Goal: Transaction & Acquisition: Purchase product/service

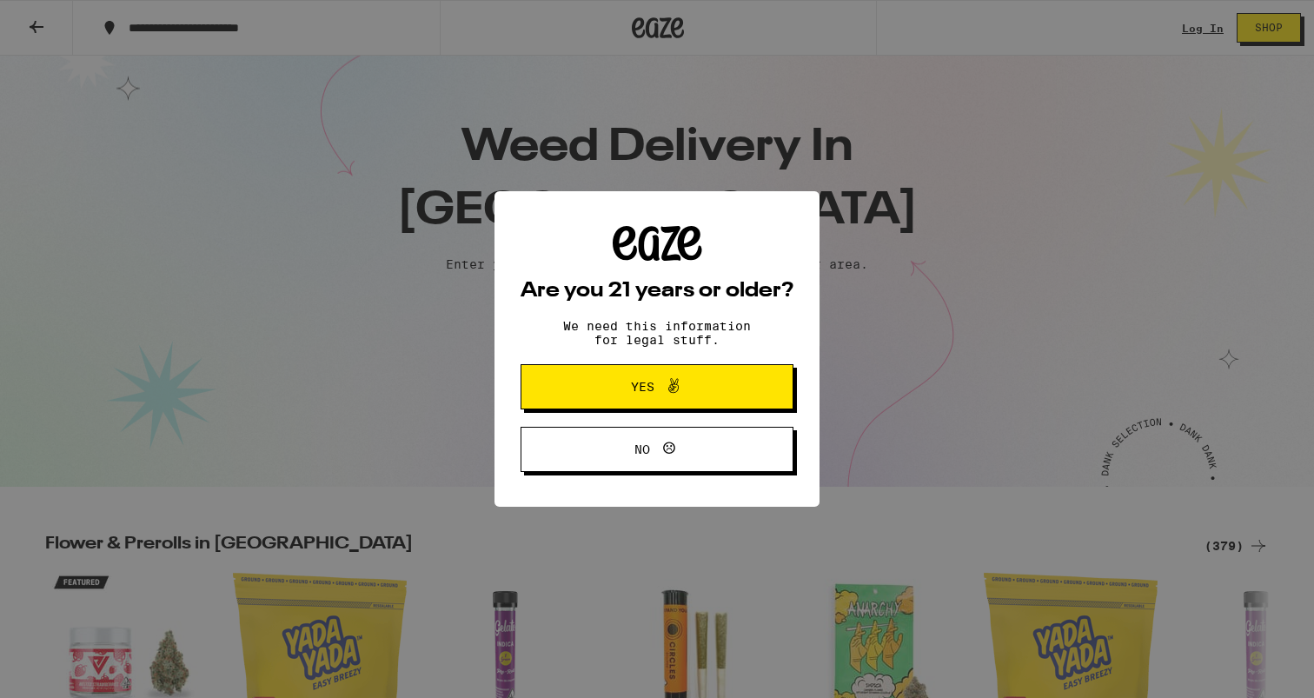
click at [577, 371] on button "Yes" at bounding box center [657, 386] width 273 height 45
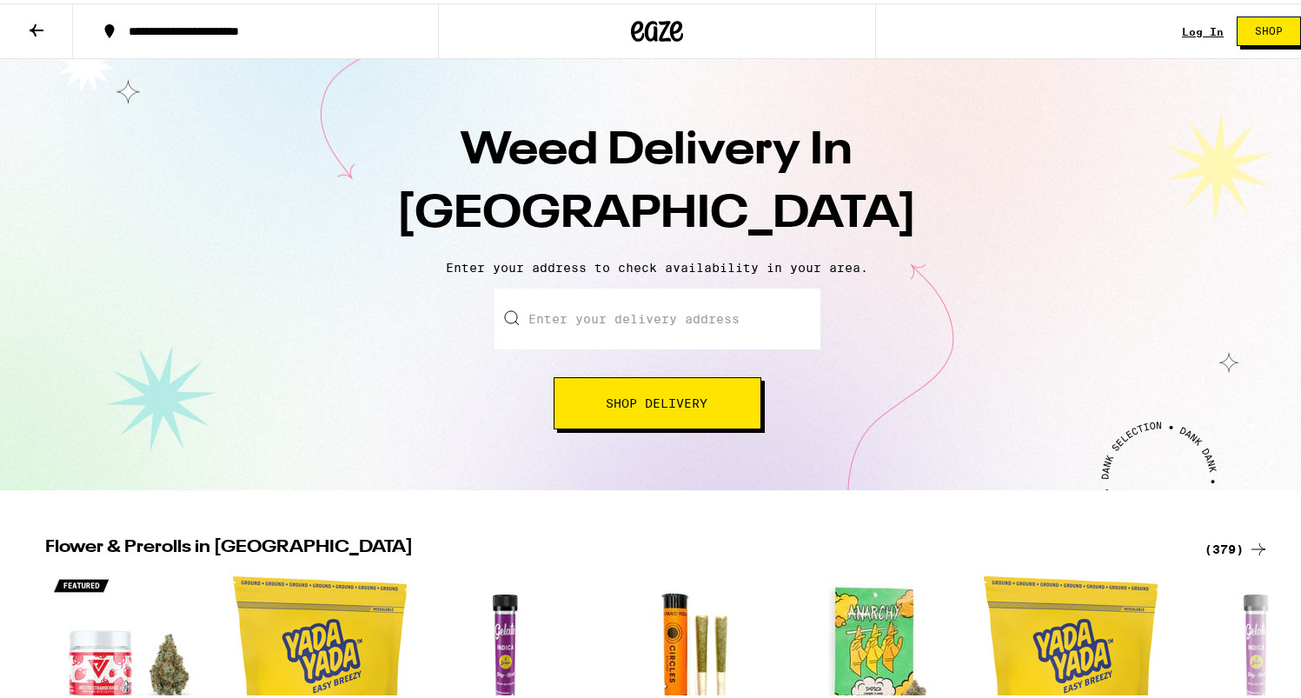
click at [571, 324] on input "Enter your delivery address" at bounding box center [658, 315] width 326 height 61
click at [1168, 24] on div "**********" at bounding box center [657, 28] width 1314 height 56
click at [1182, 25] on link "Log In" at bounding box center [1203, 28] width 42 height 11
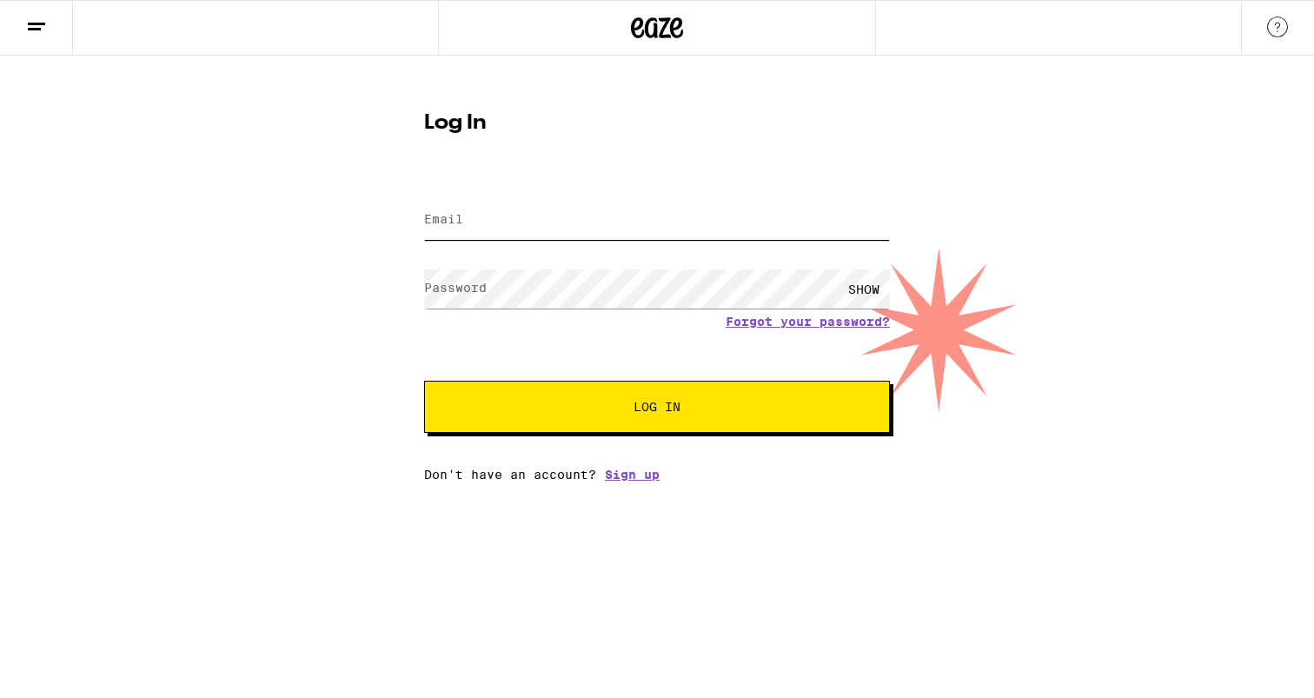
type input "[EMAIL_ADDRESS][DOMAIN_NAME]"
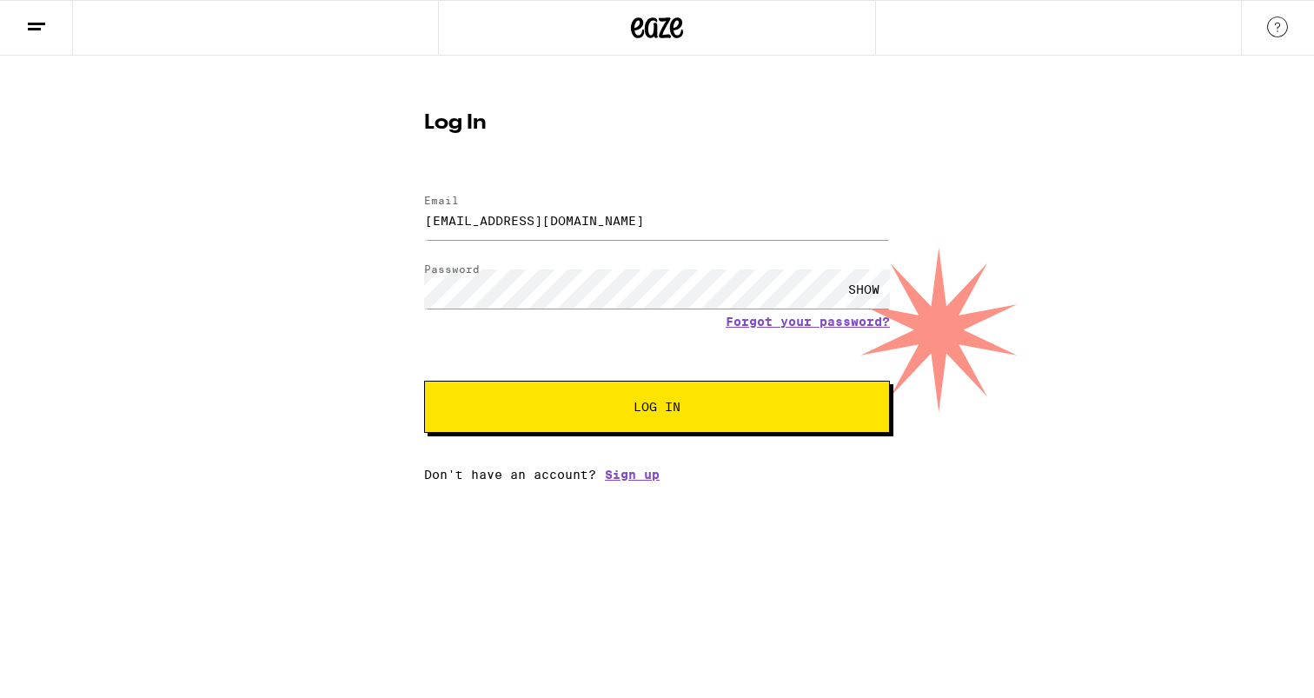
click at [574, 382] on form "Email Email [EMAIL_ADDRESS][DOMAIN_NAME] Password Password SHOW Forgot your pas…" at bounding box center [657, 305] width 466 height 256
click at [575, 399] on button "Log In" at bounding box center [657, 407] width 466 height 52
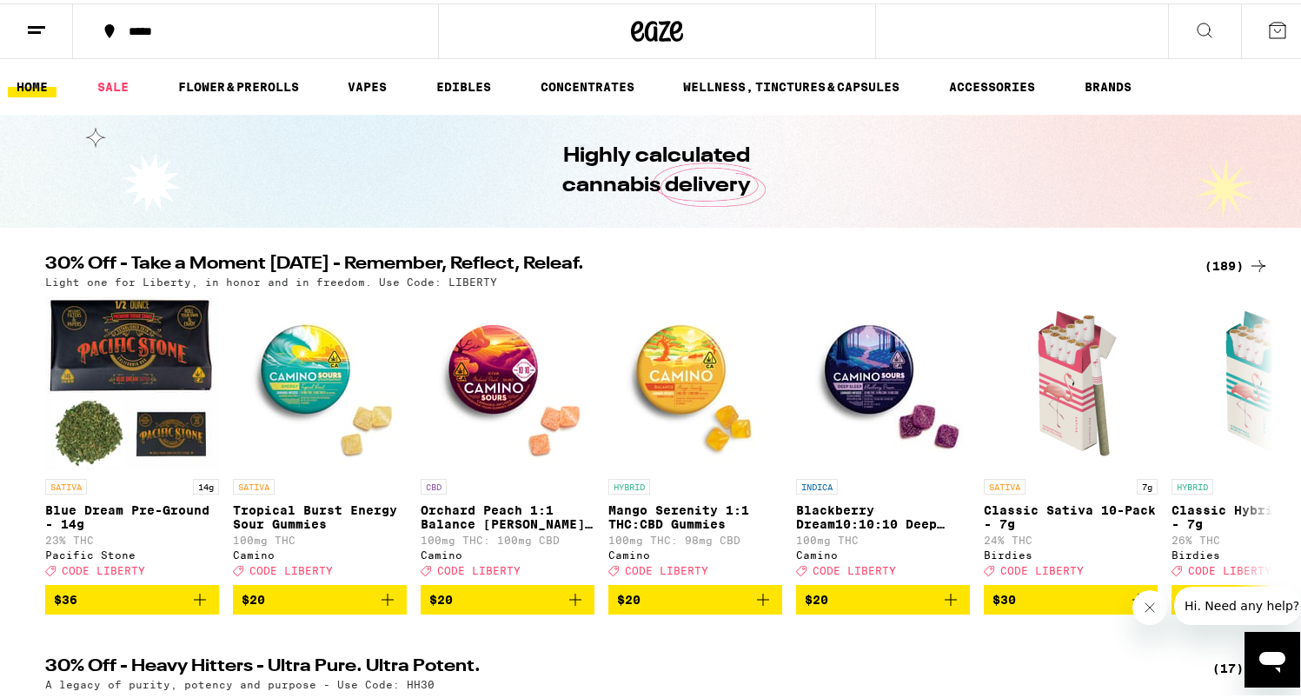
click at [136, 30] on div "*****" at bounding box center [264, 28] width 289 height 12
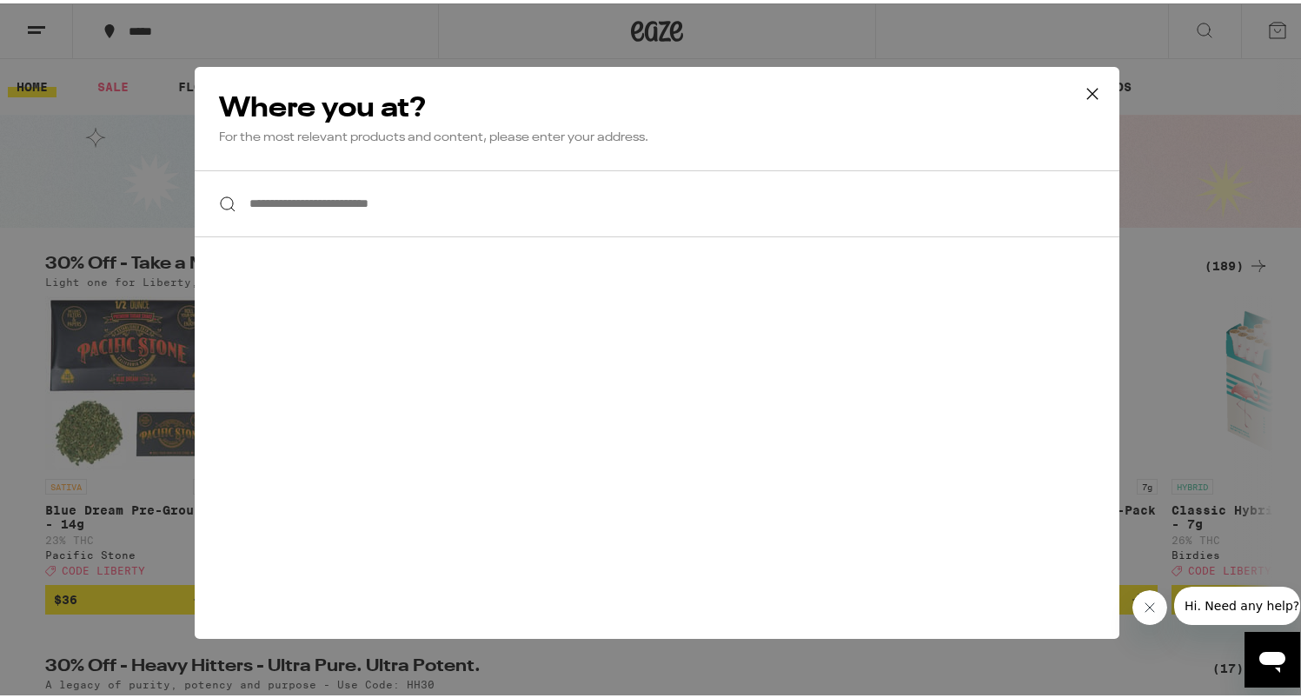
click at [329, 203] on input "**********" at bounding box center [657, 200] width 925 height 67
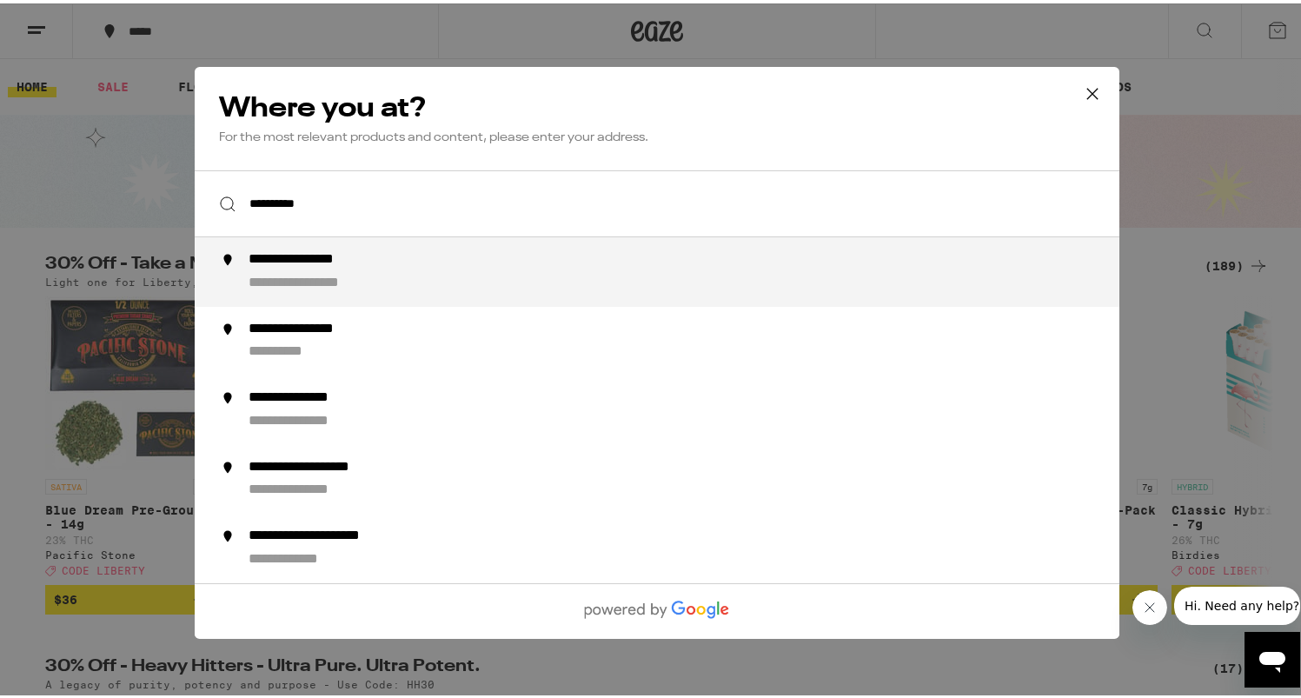
click at [316, 295] on li "**********" at bounding box center [657, 269] width 925 height 70
type input "**********"
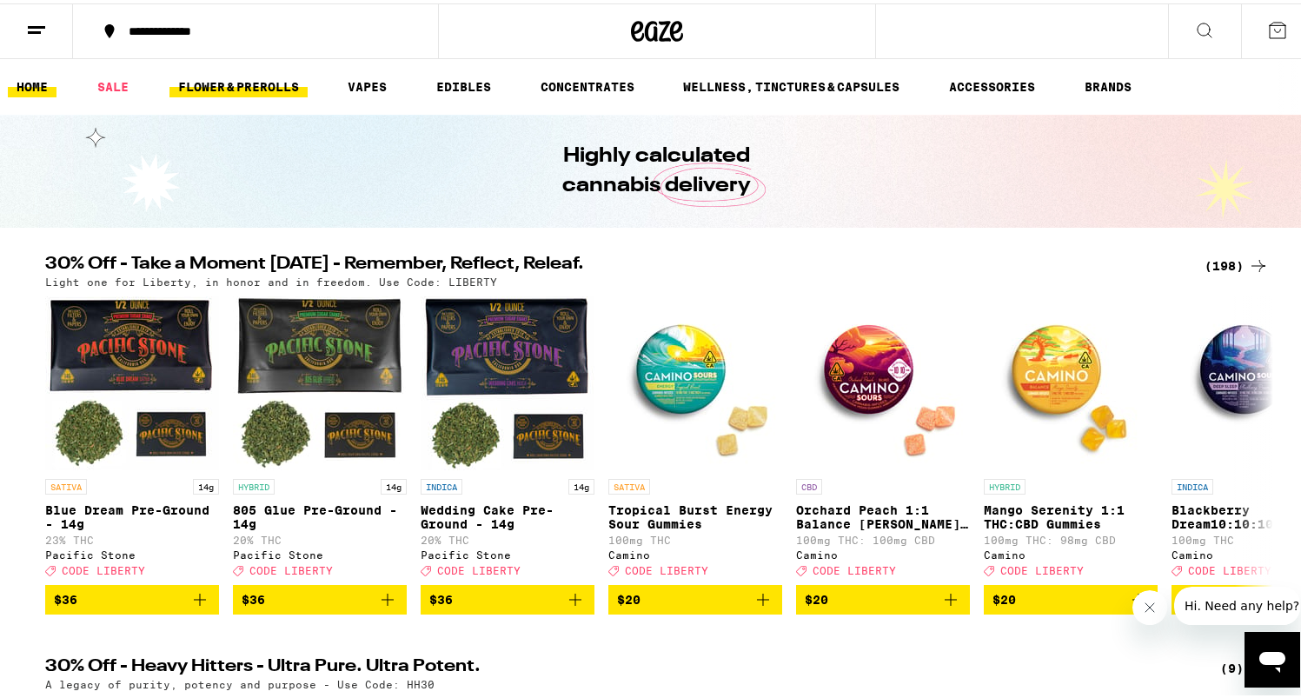
click at [243, 80] on link "FLOWER & PREROLLS" at bounding box center [239, 83] width 138 height 21
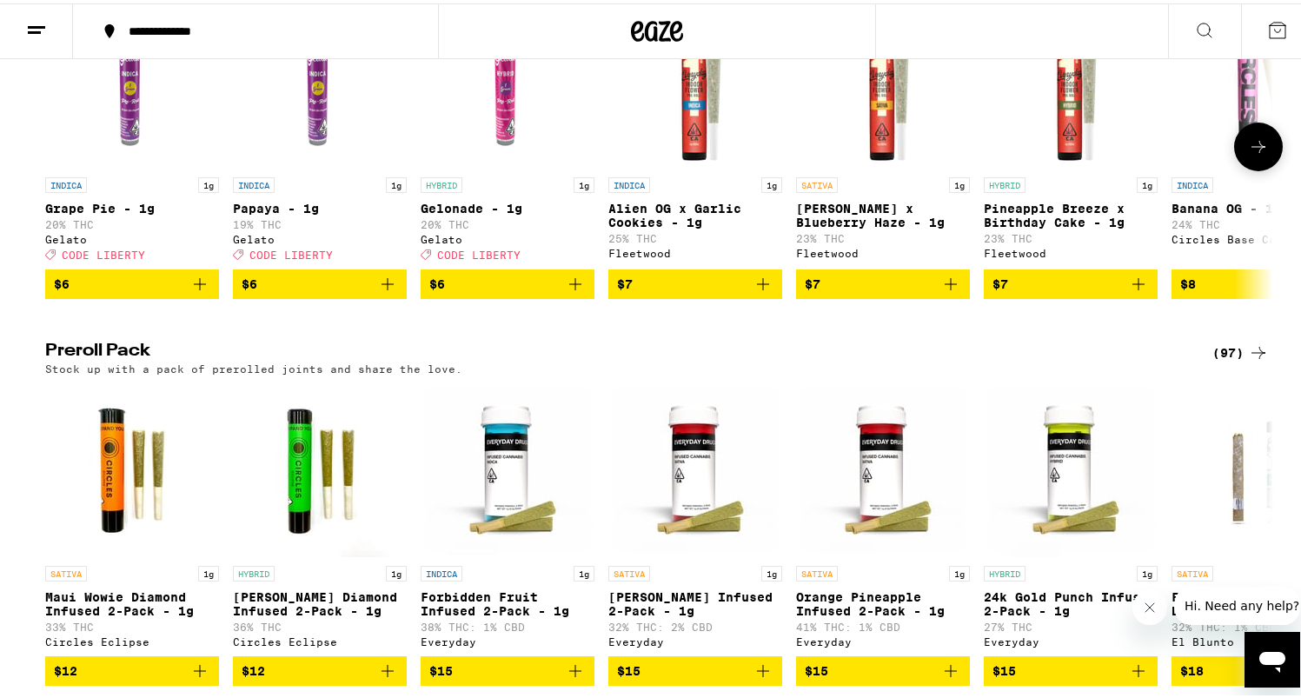
scroll to position [1204, 0]
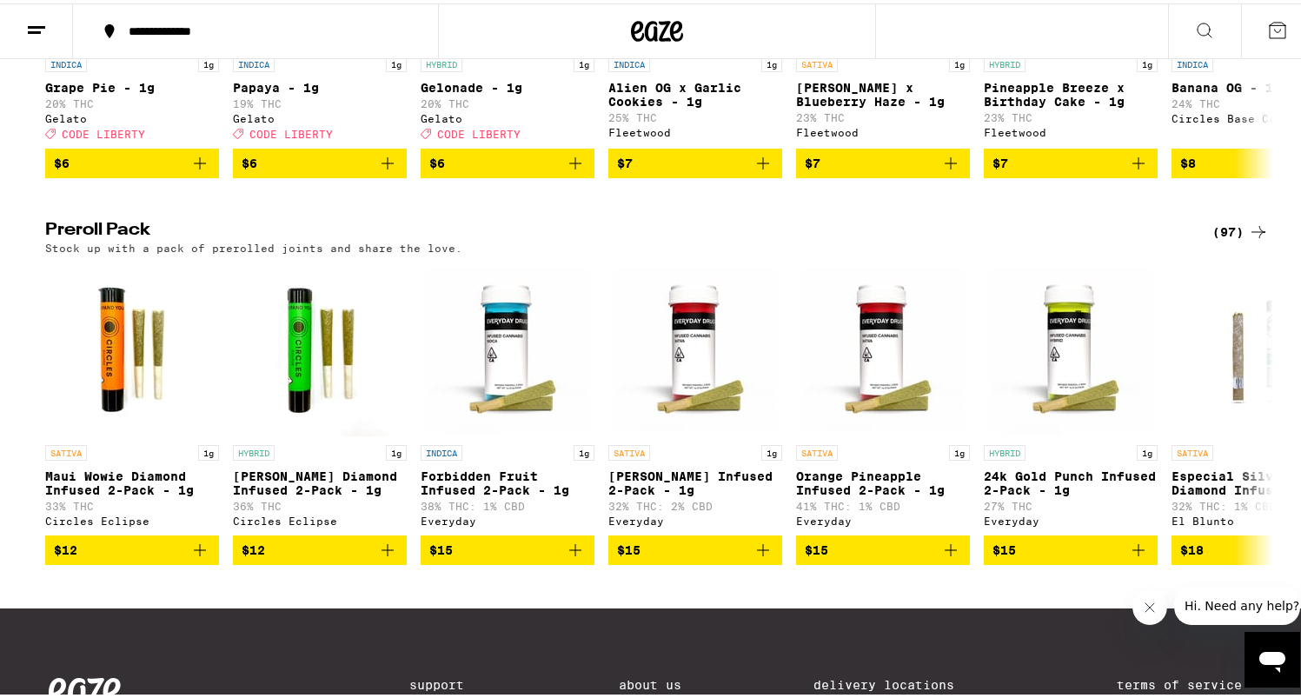
click at [1230, 239] on div "(97)" at bounding box center [1241, 228] width 57 height 21
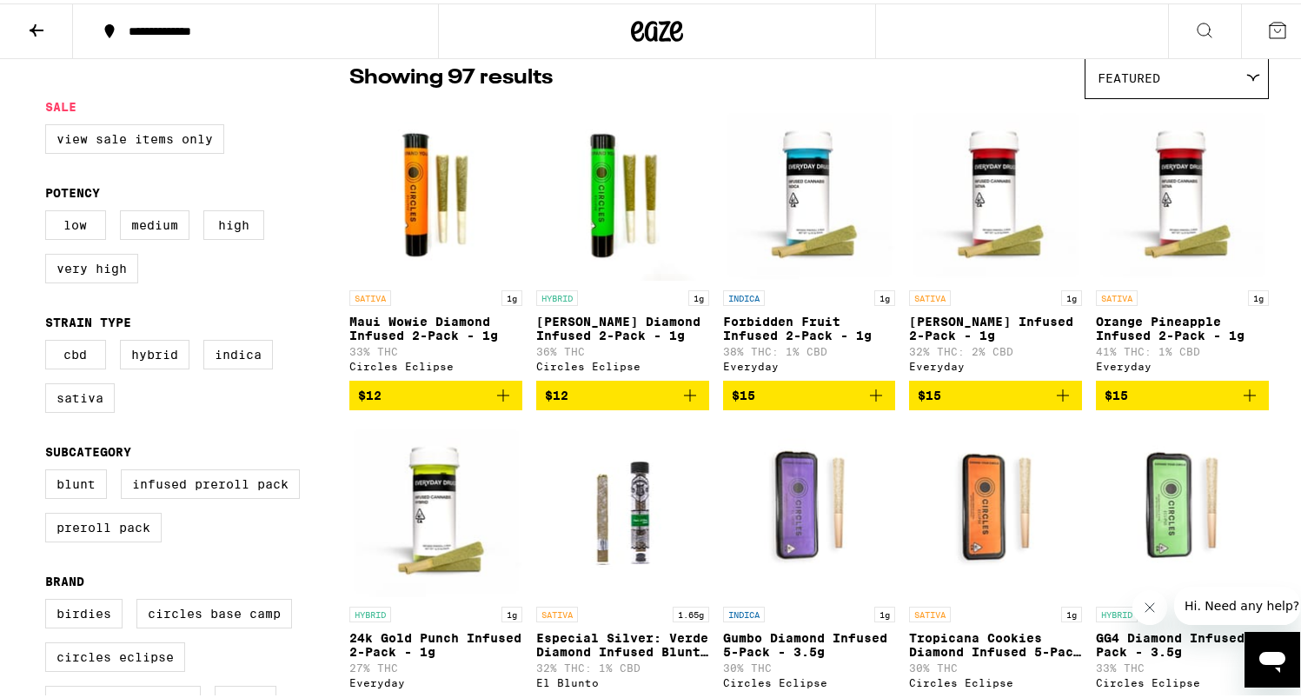
scroll to position [275, 0]
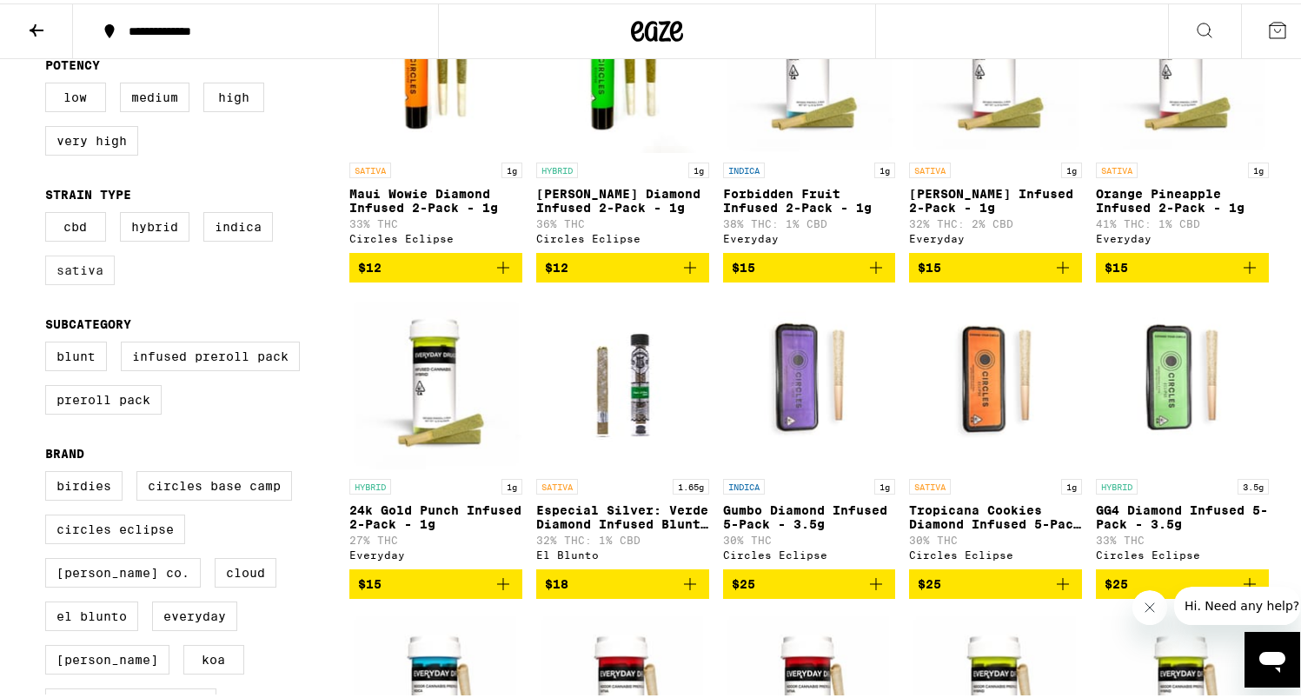
click at [65, 281] on label "Sativa" at bounding box center [80, 267] width 70 height 30
click at [50, 212] on input "Sativa" at bounding box center [49, 211] width 1 height 1
checkbox input "true"
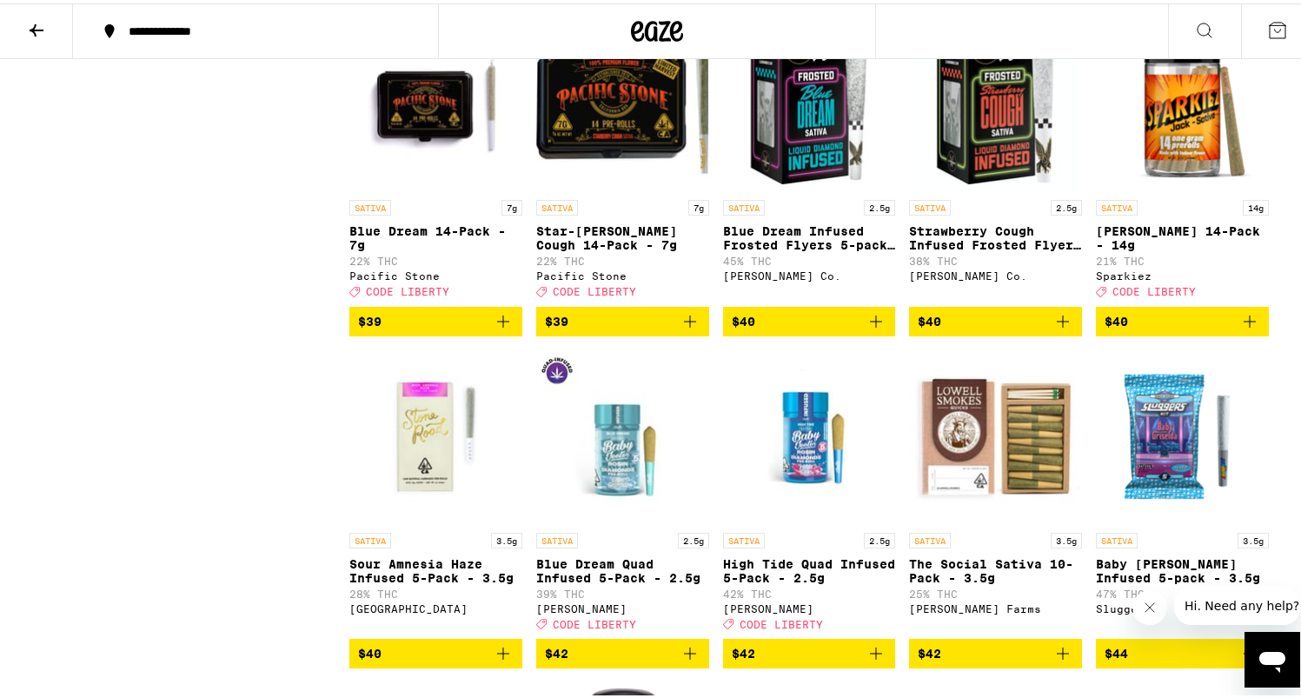
scroll to position [1851, 0]
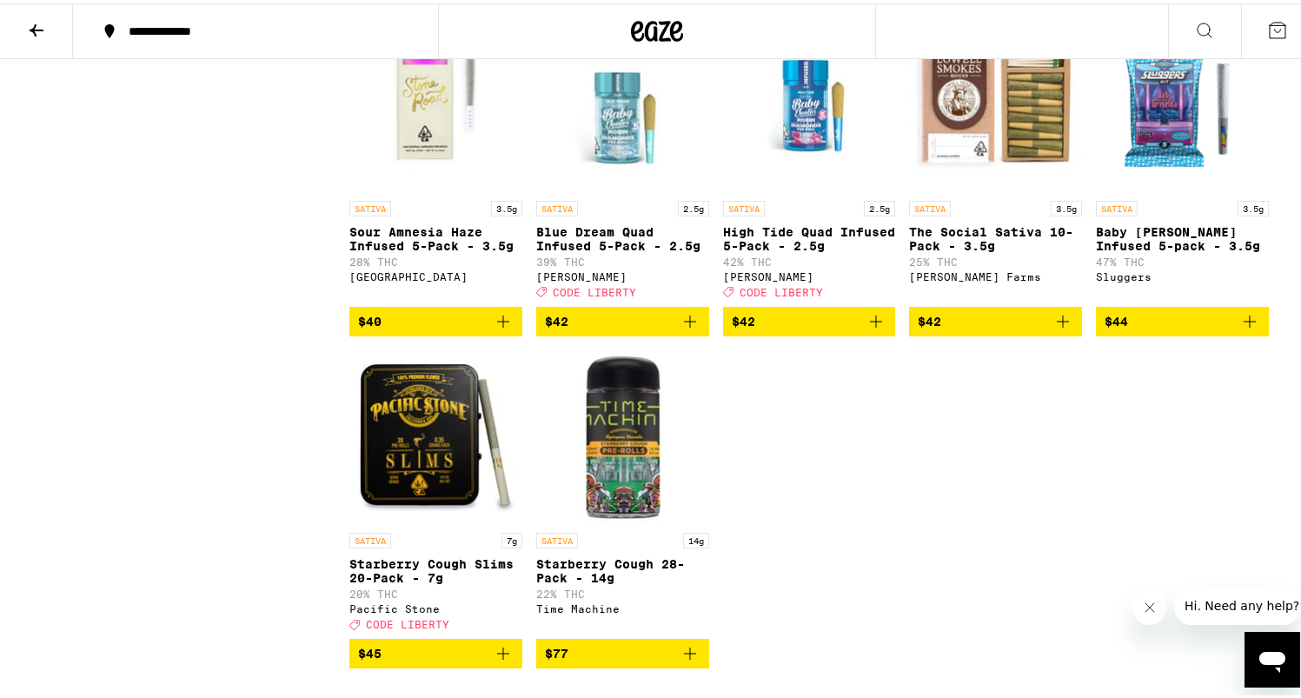
click at [1064, 329] on icon "Add to bag" at bounding box center [1063, 318] width 21 height 21
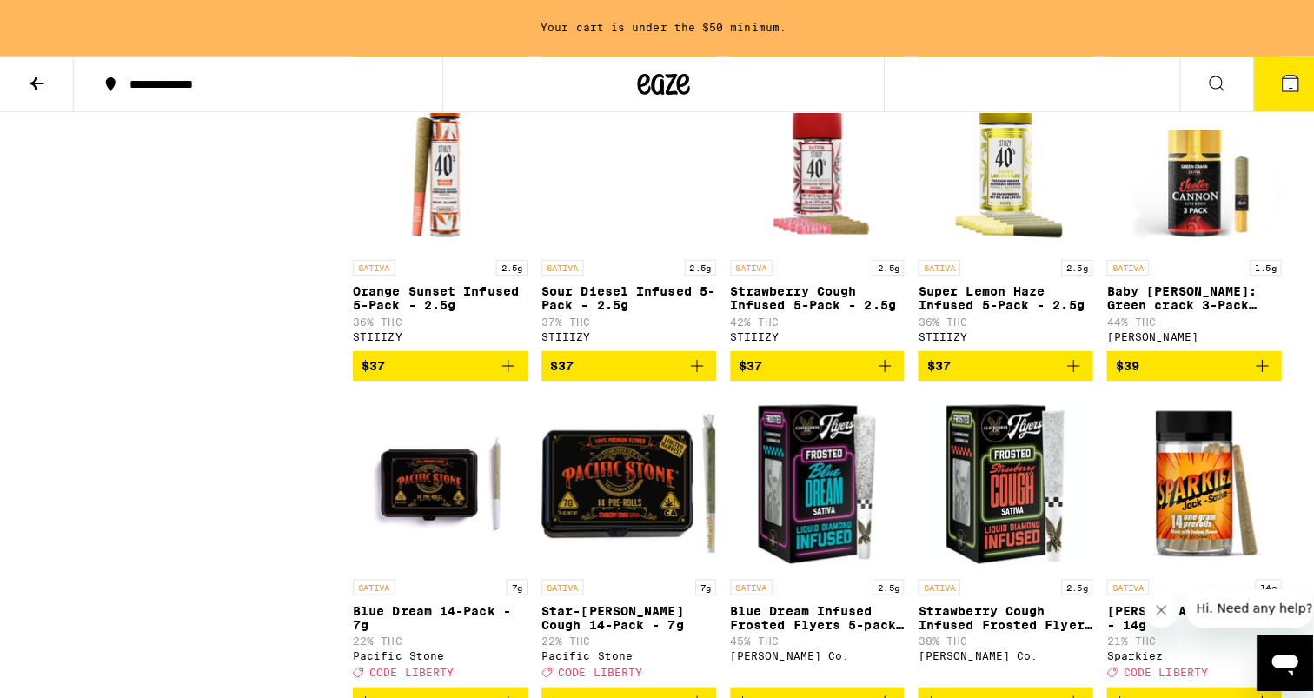
scroll to position [860, 0]
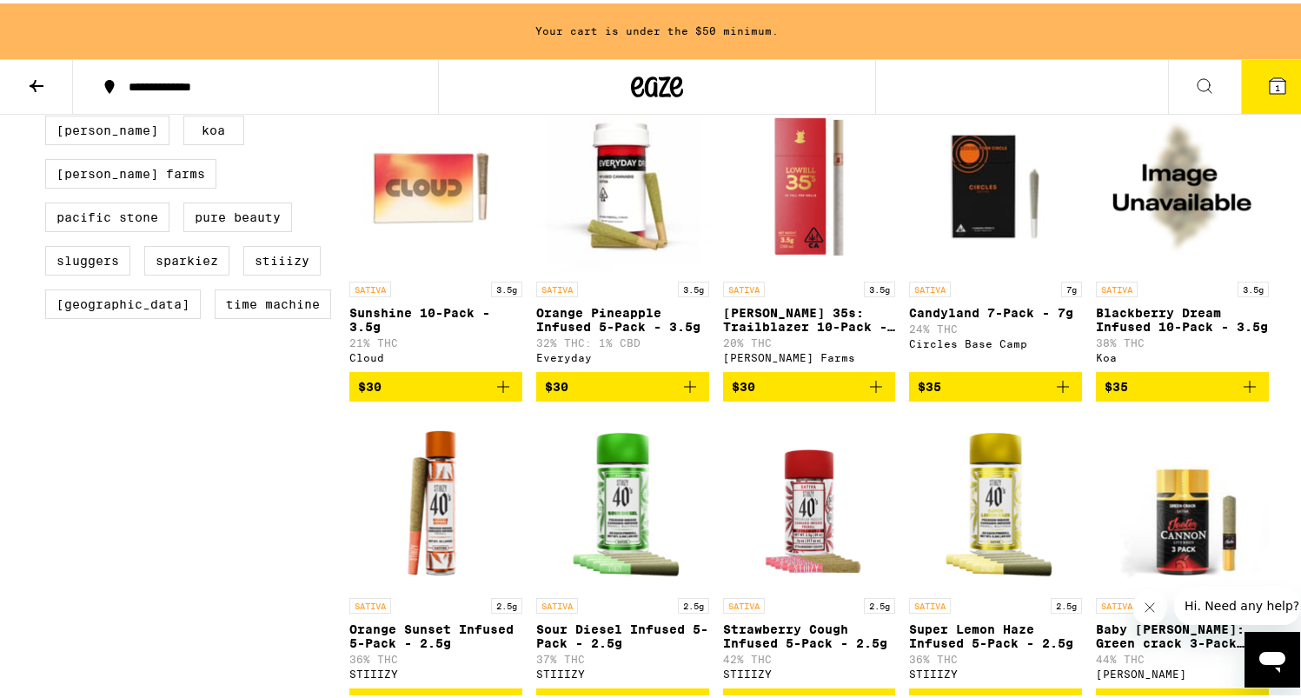
click at [435, 394] on span "$30" at bounding box center [436, 383] width 156 height 21
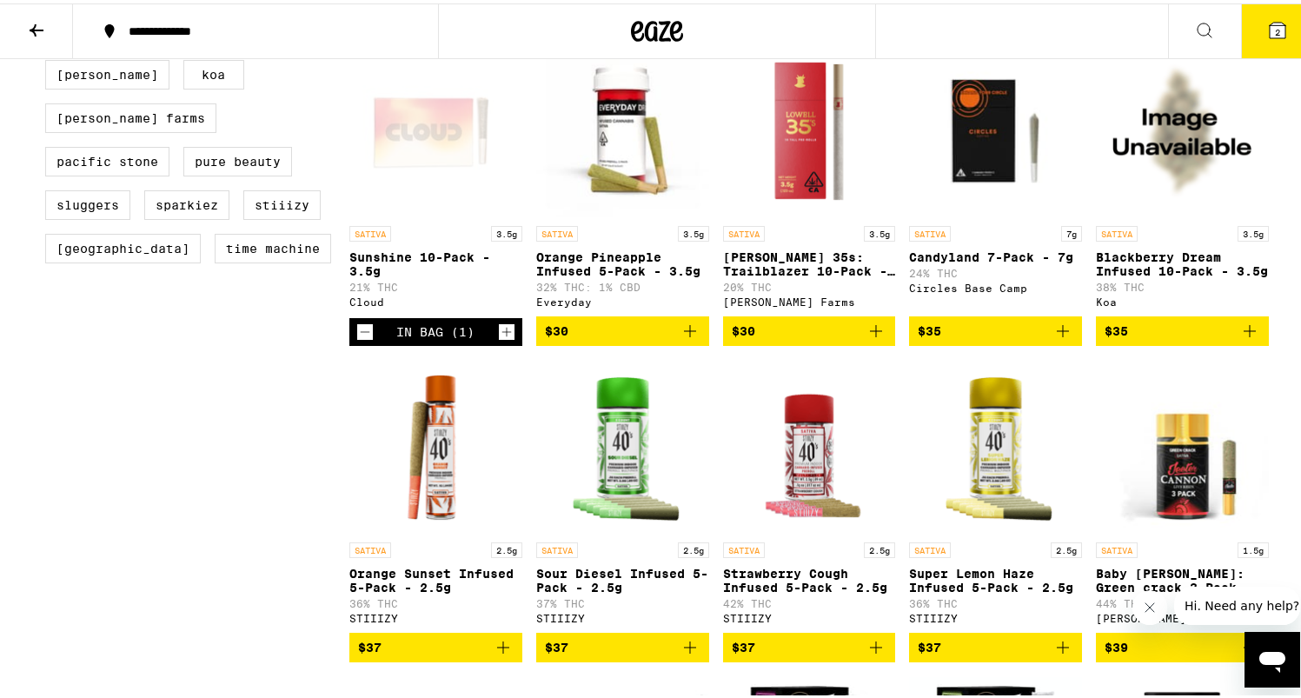
click at [1280, 37] on button "2" at bounding box center [1277, 28] width 73 height 54
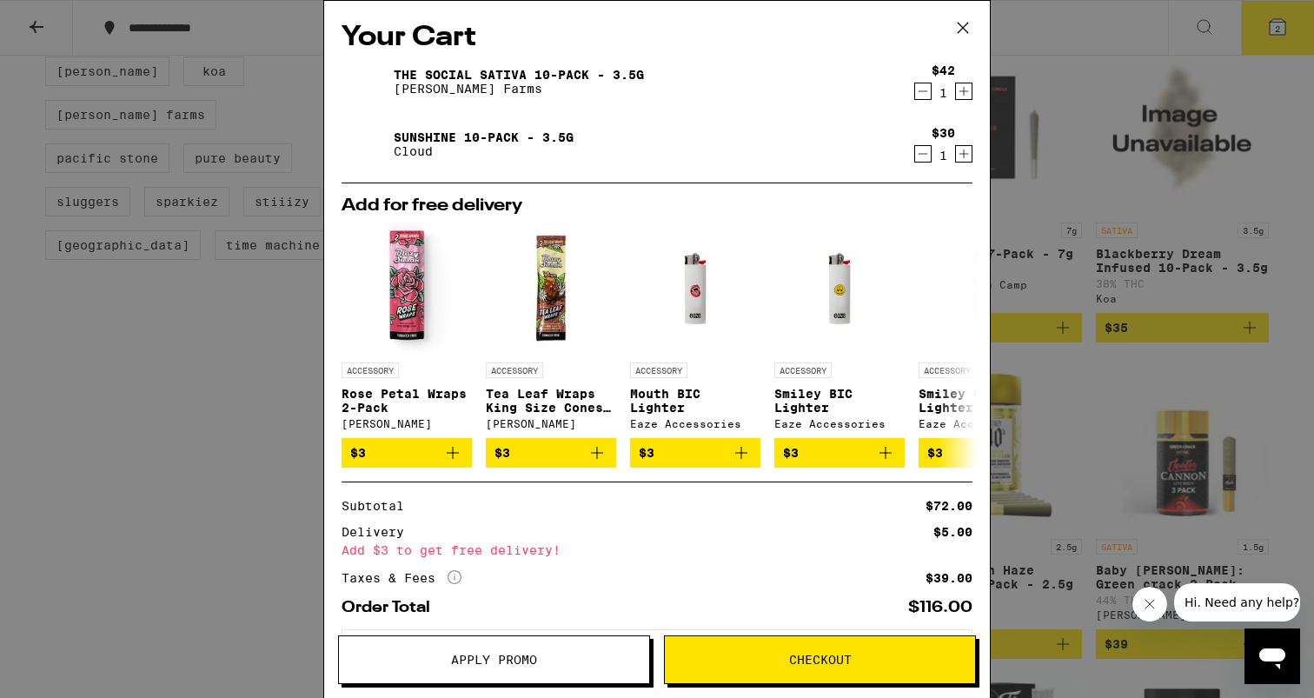
scroll to position [86, 0]
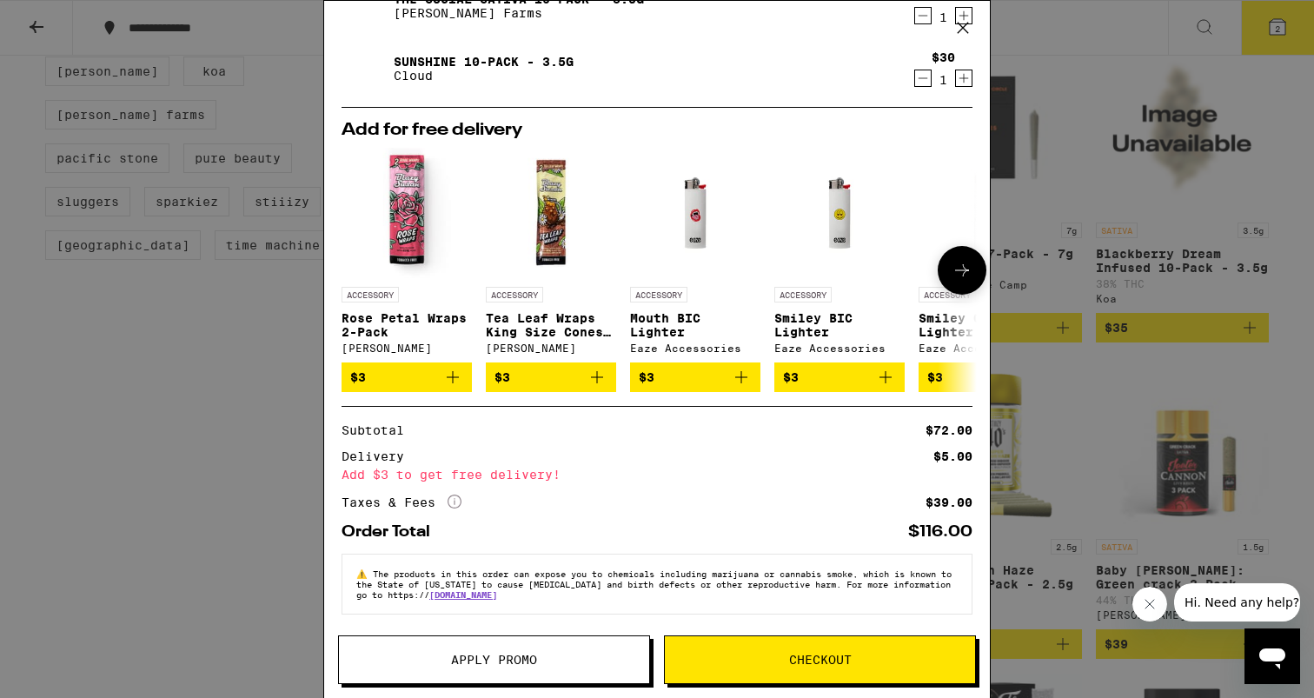
click at [796, 373] on span "$3" at bounding box center [791, 377] width 16 height 14
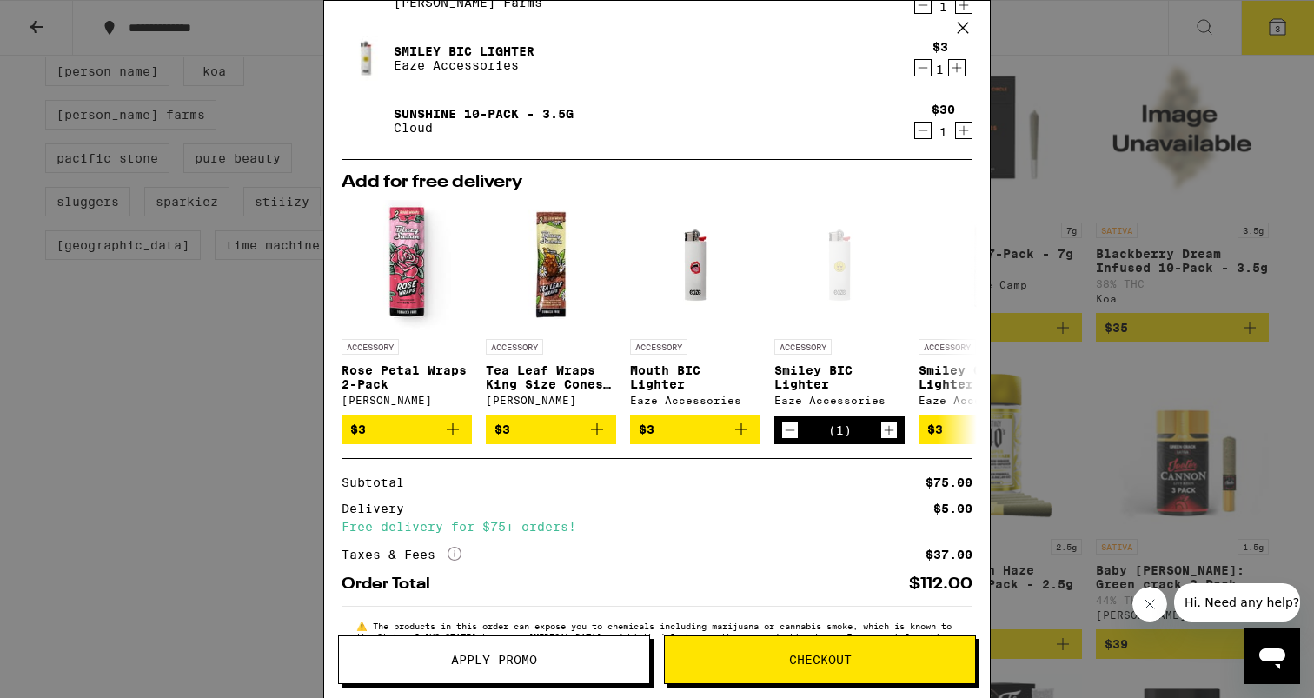
click at [797, 672] on button "Checkout" at bounding box center [820, 659] width 312 height 49
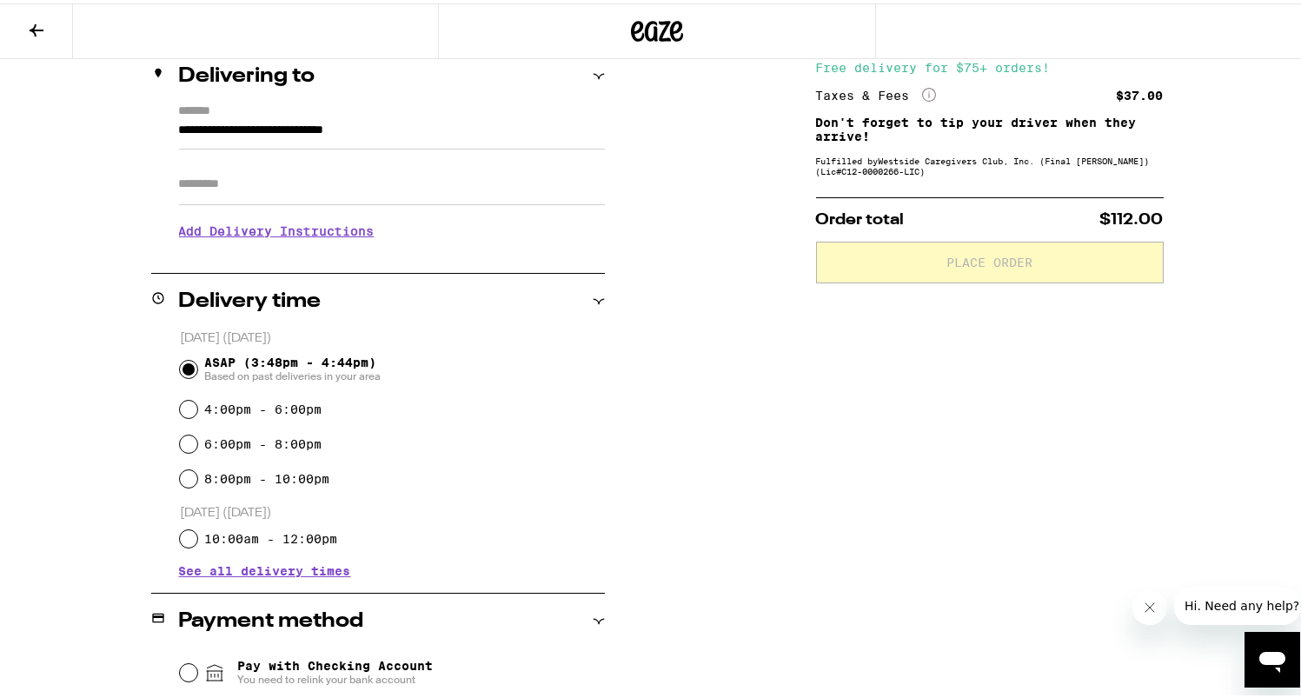
scroll to position [364, 0]
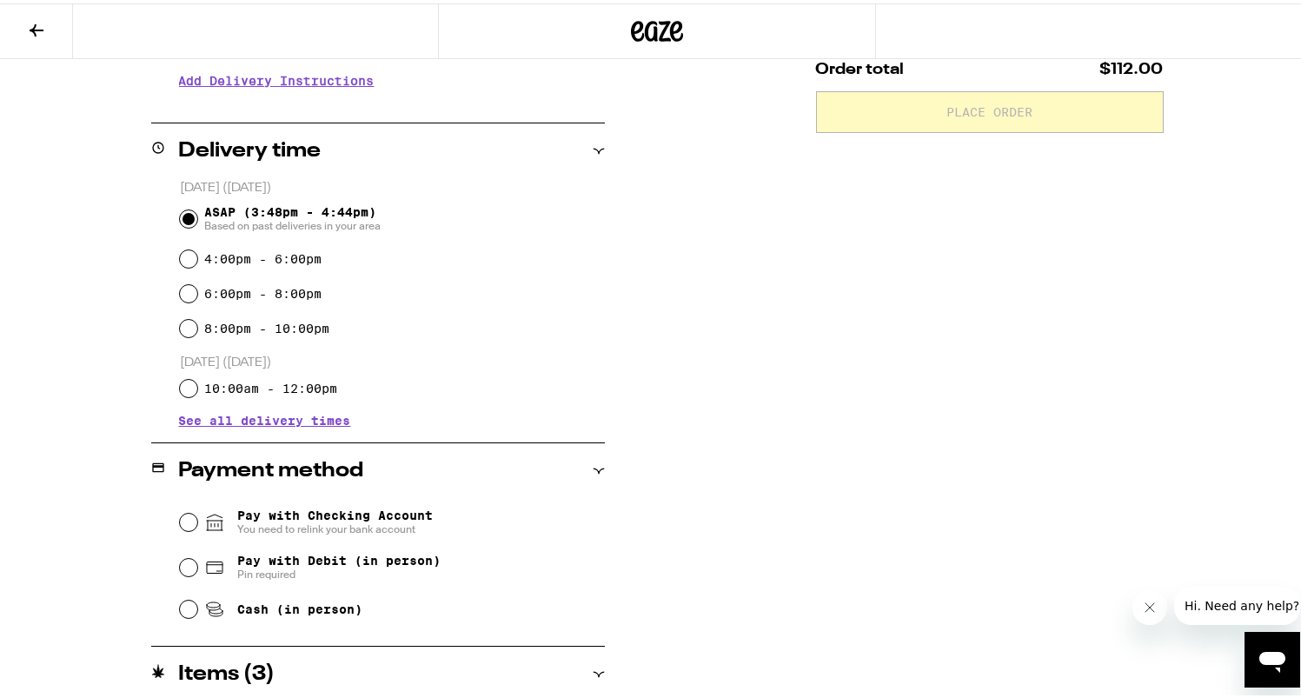
click at [300, 519] on span "Pay with Checking Account You need to relink your bank account" at bounding box center [335, 519] width 196 height 28
click at [197, 519] on input "Pay with Checking Account You need to relink your bank account" at bounding box center [188, 518] width 17 height 17
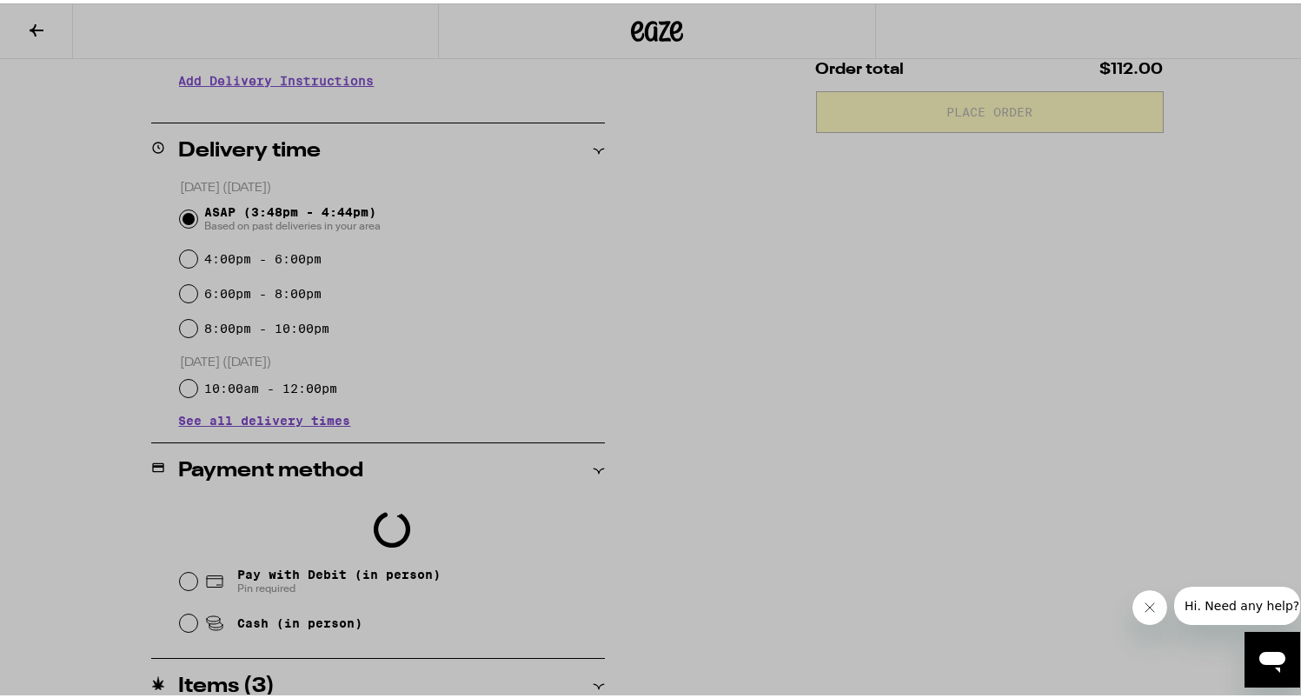
click at [233, 617] on div at bounding box center [657, 349] width 1314 height 698
click at [166, 634] on div at bounding box center [657, 349] width 1314 height 698
click at [196, 622] on div at bounding box center [657, 349] width 1314 height 698
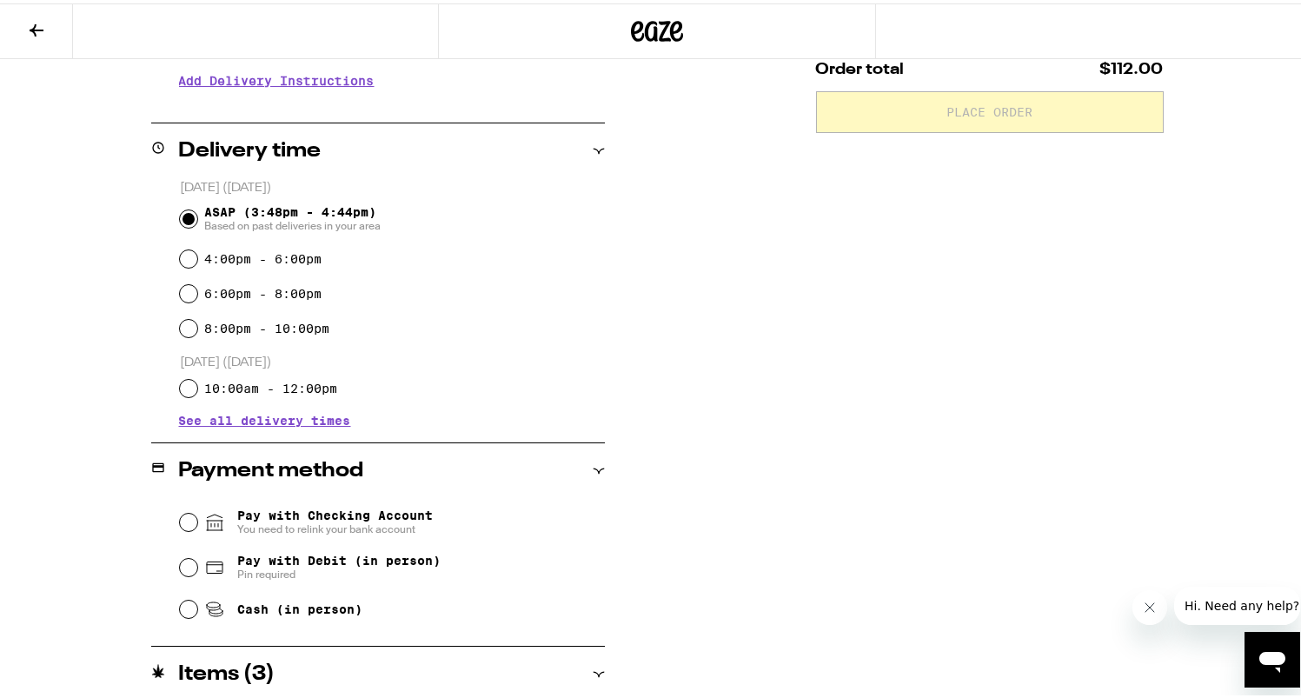
click at [291, 602] on span "Cash (in person)" at bounding box center [299, 606] width 125 height 14
click at [197, 602] on input "Cash (in person)" at bounding box center [188, 605] width 17 height 17
radio input "true"
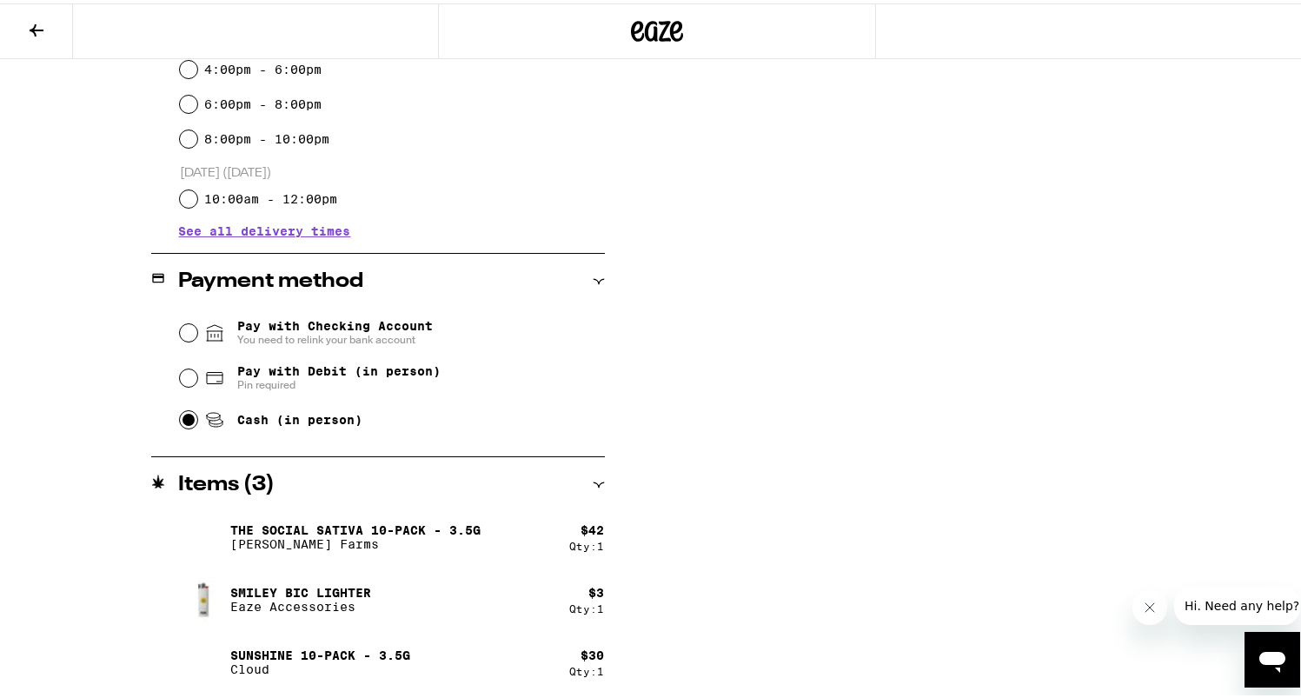
scroll to position [0, 0]
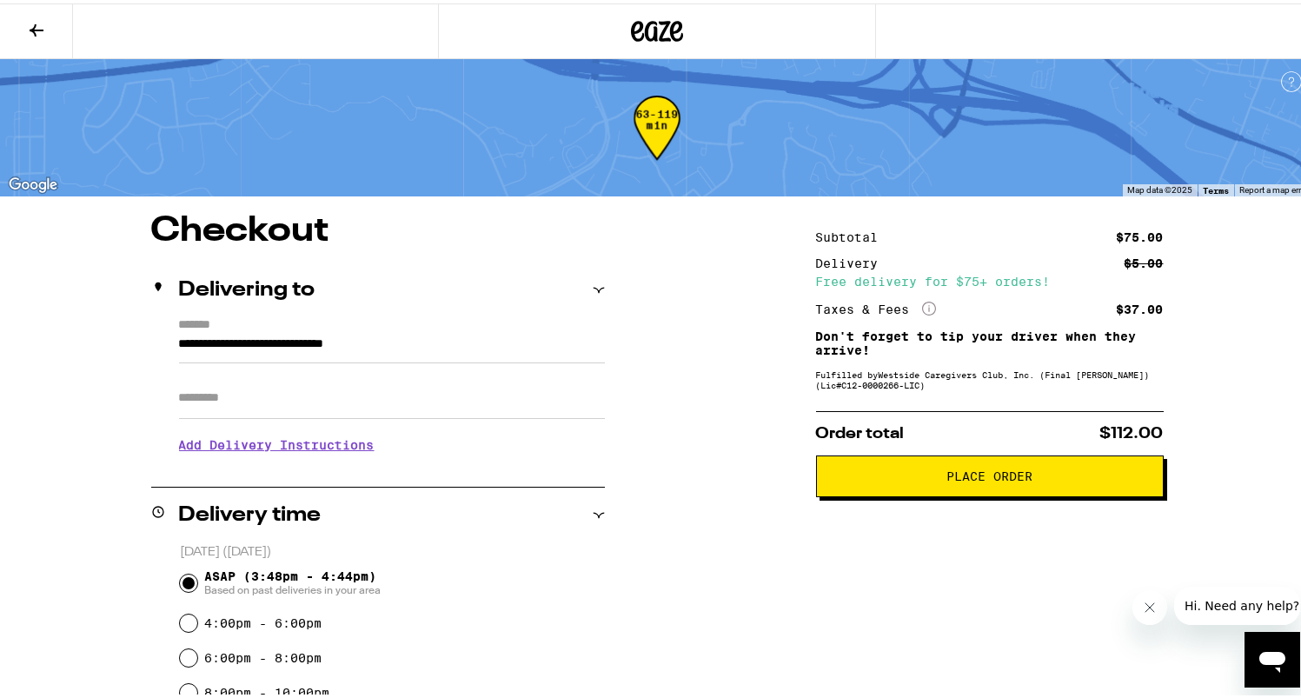
click at [998, 494] on button "Place Order" at bounding box center [990, 473] width 348 height 42
